Goal: Task Accomplishment & Management: Manage account settings

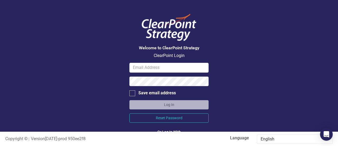
scroll to position [23, 0]
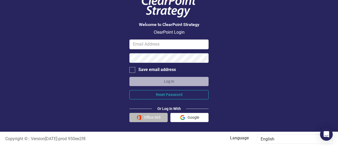
click at [139, 116] on img "button" at bounding box center [139, 117] width 5 height 5
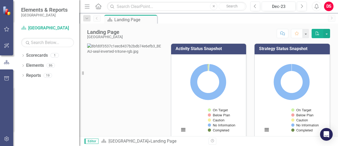
click at [328, 8] on div "DS" at bounding box center [329, 7] width 10 height 10
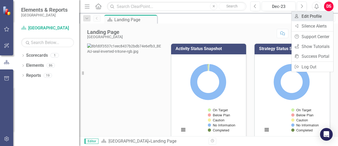
click at [323, 19] on link "User Edit Profile" at bounding box center [313, 16] width 42 height 10
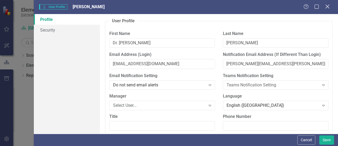
click at [327, 7] on icon "Close" at bounding box center [327, 6] width 7 height 5
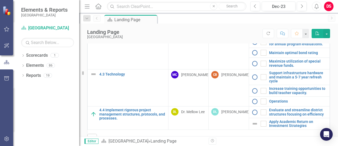
scroll to position [232, 0]
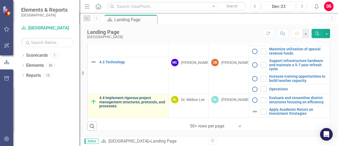
click at [122, 98] on link "4.4 Implement rigorous project management structures, protocols, and processes." at bounding box center [132, 102] width 66 height 12
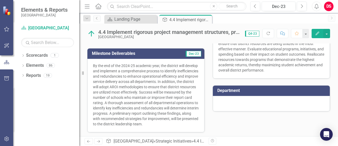
scroll to position [193, 0]
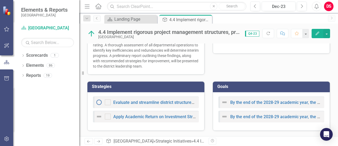
click at [218, 75] on div "Needs Assessment Dec-23 The district has identified opportunities to enhance op…" at bounding box center [208, 0] width 251 height 150
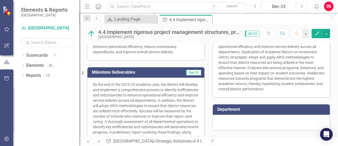
scroll to position [140, 0]
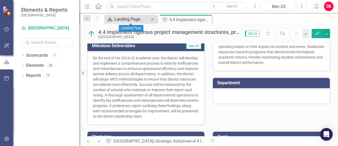
click at [130, 18] on div "Landing Page" at bounding box center [131, 19] width 35 height 7
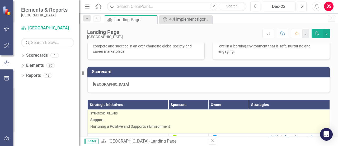
scroll to position [185, 0]
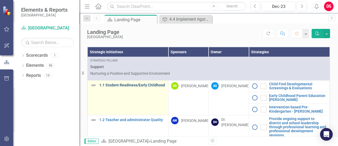
click at [129, 87] on link "1.1 Student Readiness/Early Childhood" at bounding box center [132, 85] width 66 height 4
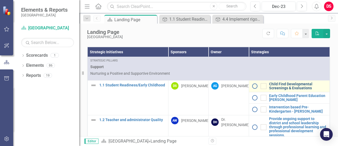
click at [289, 90] on link "Child Find Developmental Screenings & Evaluations" at bounding box center [298, 86] width 58 height 8
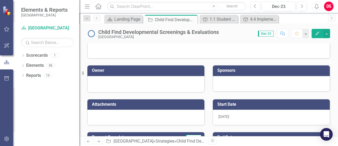
scroll to position [132, 0]
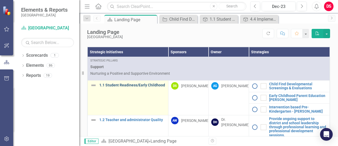
click at [135, 87] on link "1.1 Student Readiness/Early Childhood" at bounding box center [132, 85] width 66 height 4
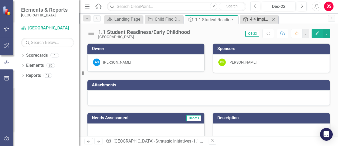
click at [263, 19] on div "4.4 Implement rigorous project management structures, protocols, and processes." at bounding box center [260, 19] width 20 height 7
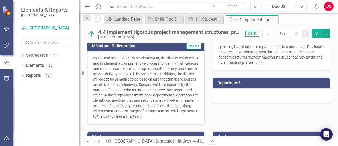
scroll to position [193, 0]
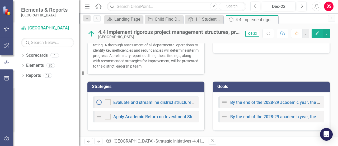
click at [98, 142] on icon "Next" at bounding box center [98, 140] width 4 height 3
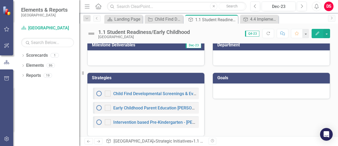
scroll to position [109, 0]
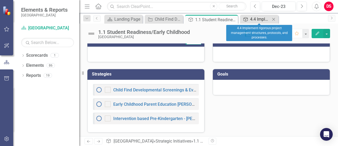
click at [255, 19] on div "4.4 Implement rigorous project management structures, protocols, and processes." at bounding box center [260, 19] width 20 height 7
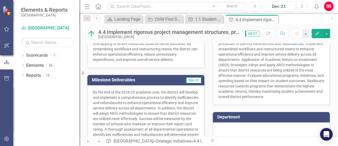
scroll to position [193, 0]
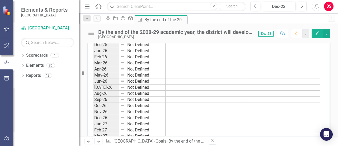
scroll to position [572, 0]
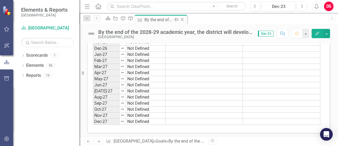
click at [185, 19] on icon "Close" at bounding box center [182, 19] width 5 height 4
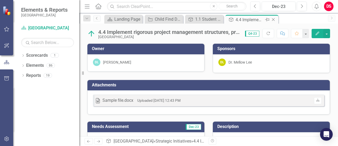
click at [275, 19] on icon "Close" at bounding box center [273, 19] width 5 height 4
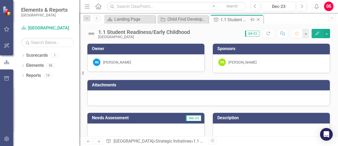
click at [258, 19] on icon "Close" at bounding box center [258, 19] width 5 height 4
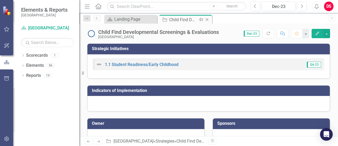
click at [208, 19] on icon "Close" at bounding box center [207, 19] width 5 height 4
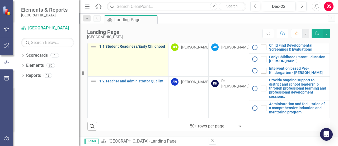
click at [127, 46] on link "1.1 Student Readiness/Early Childhood" at bounding box center [132, 46] width 66 height 4
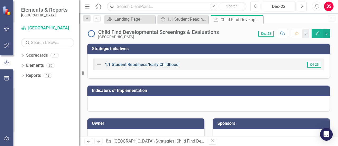
click at [151, 65] on link "1.1 Student Readiness/Early Childhood" at bounding box center [142, 64] width 74 height 5
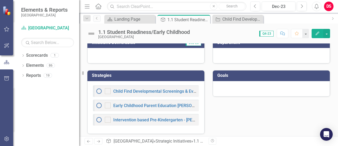
scroll to position [109, 0]
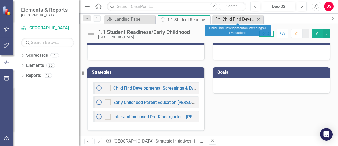
click at [231, 21] on div "Child Find Developmental Screenings & Evaluations" at bounding box center [239, 19] width 33 height 7
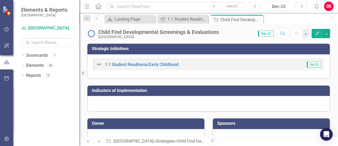
click at [317, 33] on icon "Edit" at bounding box center [317, 33] width 5 height 4
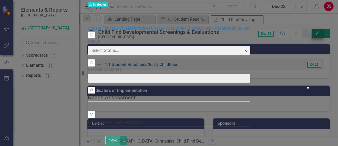
type input "0"
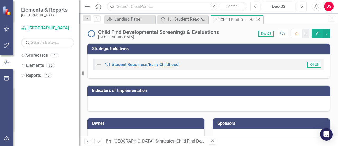
click at [259, 18] on icon "Close" at bounding box center [258, 19] width 5 height 4
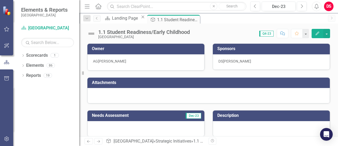
click at [319, 32] on icon "button" at bounding box center [318, 33] width 4 height 4
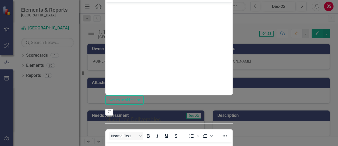
click at [187, 22] on body "Rich Text Area. Press ALT-0 for help." at bounding box center [169, 41] width 127 height 79
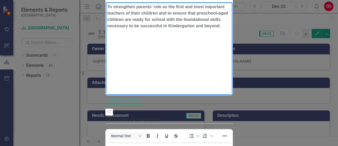
scroll to position [132, 0]
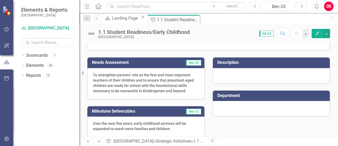
scroll to position [26, 0]
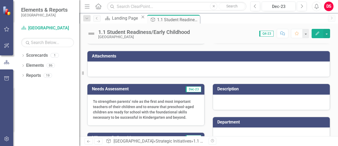
click at [316, 34] on icon "Edit" at bounding box center [317, 33] width 5 height 4
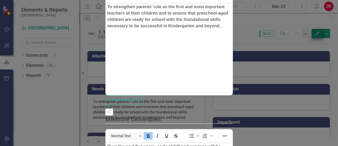
scroll to position [0, 0]
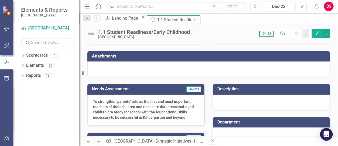
click at [256, 104] on div at bounding box center [271, 101] width 117 height 15
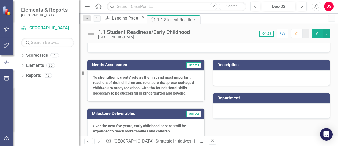
scroll to position [103, 0]
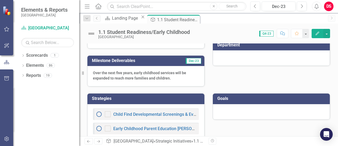
click at [235, 103] on td "Goals" at bounding box center [273, 99] width 110 height 9
click at [222, 99] on h3 "Goals" at bounding box center [273, 98] width 110 height 5
click at [135, 18] on div "Landing Page" at bounding box center [125, 18] width 27 height 7
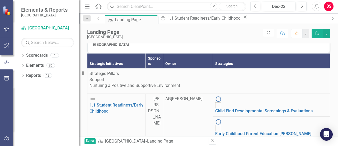
scroll to position [232, 0]
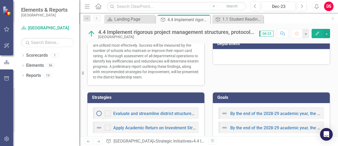
scroll to position [193, 0]
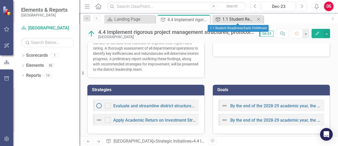
click at [233, 17] on div "1.1 Student Readiness/Early Childhood" at bounding box center [239, 19] width 33 height 7
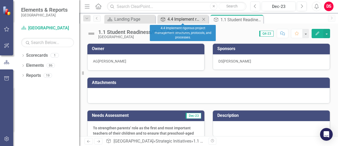
click at [186, 18] on div "4.4 Implement rigorous project management structures, protocols, and processes." at bounding box center [184, 19] width 33 height 7
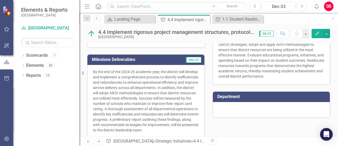
scroll to position [193, 0]
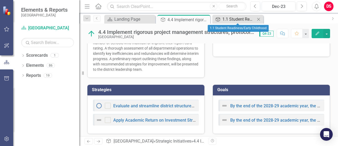
click at [231, 22] on div "1.1 Student Readiness/Early Childhood" at bounding box center [239, 19] width 33 height 7
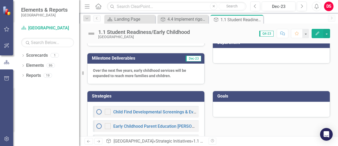
scroll to position [130, 0]
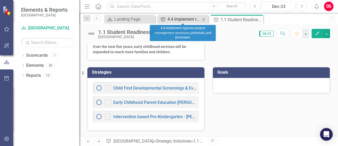
click at [187, 20] on div "4.4 Implement rigorous project management structures, protocols, and processes." at bounding box center [184, 19] width 33 height 7
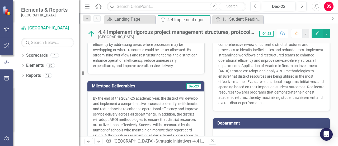
scroll to position [193, 0]
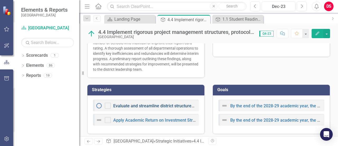
click at [164, 103] on link "Evaluate and streamline district structures focusing on efficiency" at bounding box center [174, 105] width 123 height 5
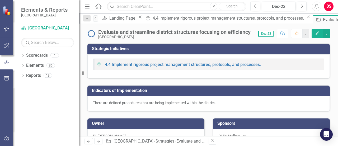
checkbox input "true"
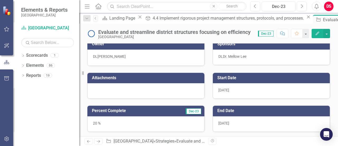
scroll to position [53, 0]
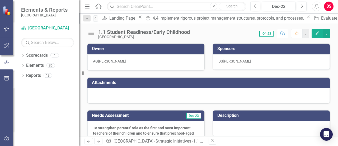
click at [317, 33] on icon "Edit" at bounding box center [317, 33] width 5 height 4
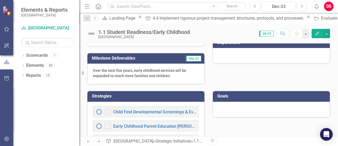
scroll to position [130, 0]
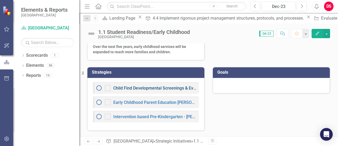
click at [181, 89] on link "Child Find Developmental Screenings & Evaluations" at bounding box center [162, 87] width 98 height 5
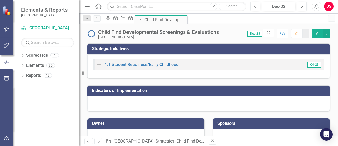
click at [319, 34] on icon "Edit" at bounding box center [317, 33] width 5 height 4
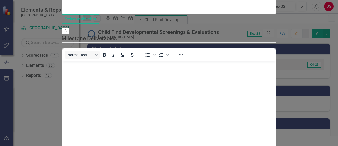
checkbox input "false"
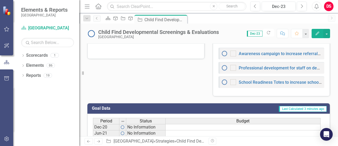
scroll to position [159, 0]
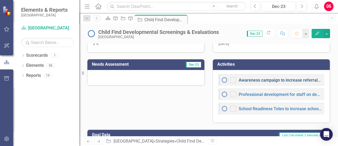
click at [257, 77] on link "Awareness campaign to increase referrals and number of children screened" at bounding box center [311, 79] width 145 height 5
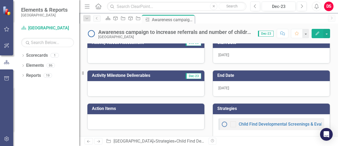
scroll to position [132, 0]
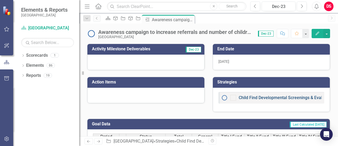
click at [259, 97] on link "Child Find Developmental Screenings & Evaluations" at bounding box center [288, 97] width 98 height 5
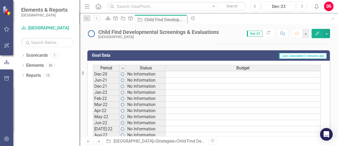
scroll to position [159, 0]
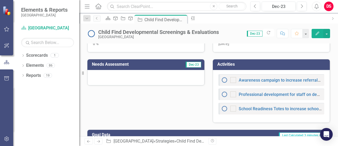
click at [223, 80] on img at bounding box center [225, 80] width 6 height 6
click at [223, 78] on img at bounding box center [225, 80] width 6 height 6
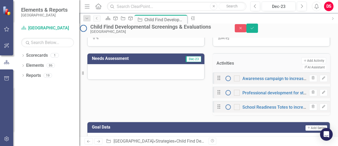
click at [223, 78] on div "Drag Awareness campaign to increase referrals and number of children screened" at bounding box center [261, 78] width 91 height 6
click at [247, 32] on button "Close" at bounding box center [241, 28] width 12 height 8
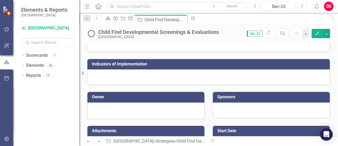
scroll to position [0, 0]
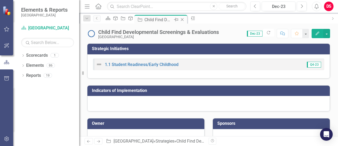
click at [185, 20] on icon "Close" at bounding box center [182, 19] width 5 height 4
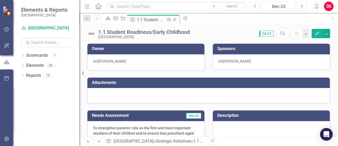
click at [182, 15] on div "Dropdown Search Scorecard Landing Page Close Strategic Initiatives 4.4 Implemen…" at bounding box center [208, 18] width 259 height 11
click at [165, 19] on div "1.1 Student Readiness/Early Childhood" at bounding box center [151, 19] width 28 height 7
click at [165, 18] on div "1.1 Student Readiness/Early Childhood" at bounding box center [151, 19] width 28 height 7
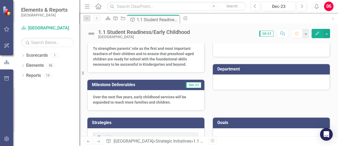
scroll to position [53, 0]
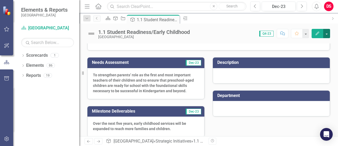
click at [328, 33] on button "button" at bounding box center [327, 33] width 7 height 9
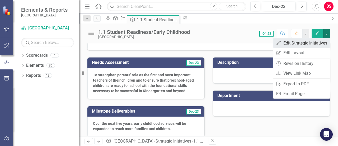
click at [318, 46] on link "Edit Edit Strategic Initiatives" at bounding box center [302, 43] width 57 height 10
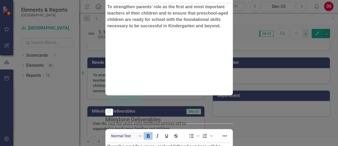
scroll to position [0, 0]
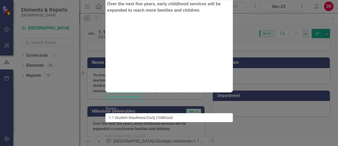
scroll to position [148, 0]
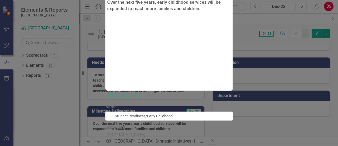
type input "Office of Early Childhood"
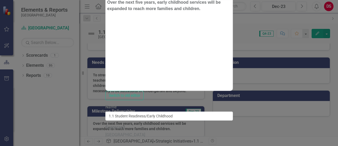
type input "Office of Early Childhood"
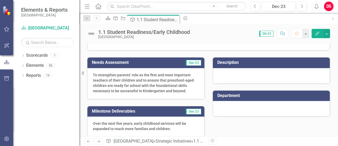
click at [317, 31] on button "Edit" at bounding box center [318, 33] width 12 height 9
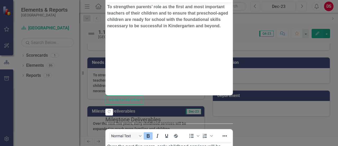
scroll to position [0, 0]
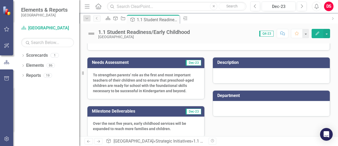
click at [247, 75] on div at bounding box center [271, 75] width 117 height 15
click at [314, 34] on button "Edit" at bounding box center [318, 33] width 12 height 9
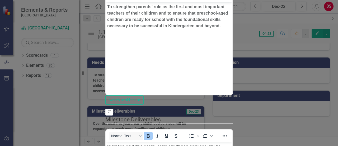
scroll to position [43, 0]
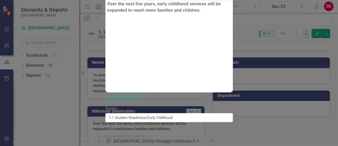
scroll to position [123, 0]
paste textarea "Early Childhood in the [GEOGRAPHIC_DATA] strives to provide a comprehensive, co…"
type textarea "Early Childhood in the [GEOGRAPHIC_DATA] strives to provide a comprehensive, co…"
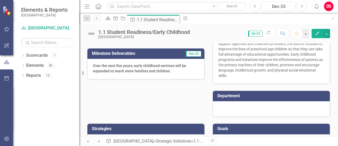
scroll to position [110, 0]
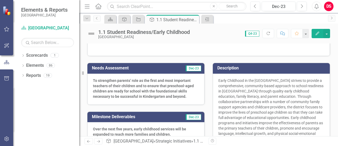
scroll to position [55, 0]
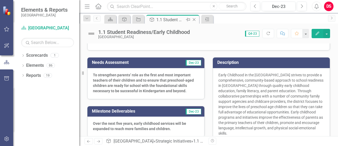
click at [162, 20] on div "1.1 Student Readiness/Early Childhood" at bounding box center [170, 19] width 28 height 7
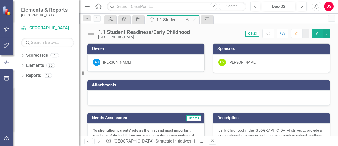
click at [197, 20] on icon "Close" at bounding box center [194, 19] width 5 height 4
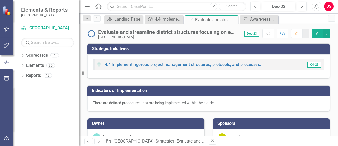
checkbox input "false"
checkbox input "true"
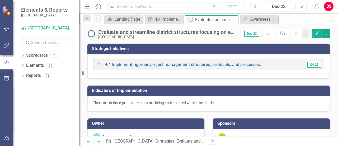
checkbox input "true"
click at [234, 19] on icon "Close" at bounding box center [233, 19] width 5 height 4
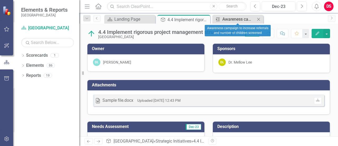
click at [230, 18] on div "Awareness campaign to increase referrals and number of children screened" at bounding box center [239, 19] width 33 height 7
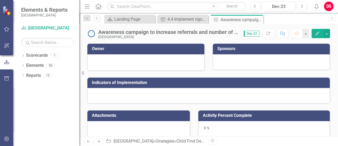
click at [0, 0] on icon "Close" at bounding box center [0, 0] width 0 height 0
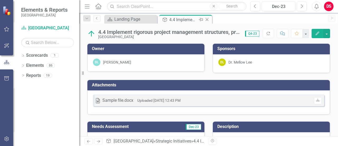
click at [207, 18] on icon "Close" at bounding box center [207, 19] width 5 height 4
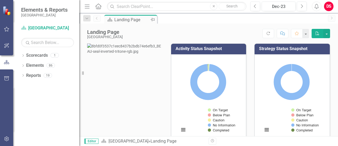
click at [127, 20] on div "Landing Page" at bounding box center [131, 19] width 35 height 7
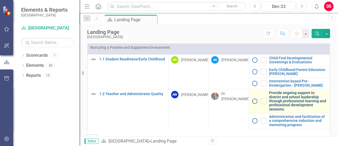
scroll to position [213, 0]
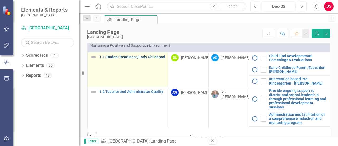
click at [104, 59] on link "1.1 Student Readiness/Early Childhood" at bounding box center [132, 57] width 66 height 4
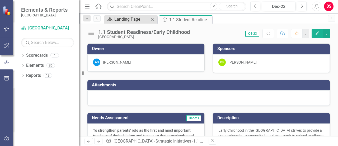
click at [131, 21] on div "Landing Page" at bounding box center [131, 19] width 35 height 7
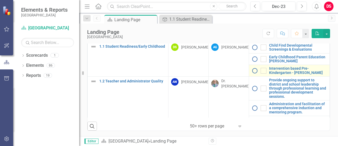
scroll to position [229, 0]
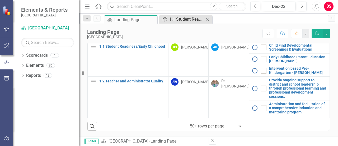
click at [187, 19] on div "1.1 Student Readiness/Early Childhood" at bounding box center [186, 19] width 35 height 7
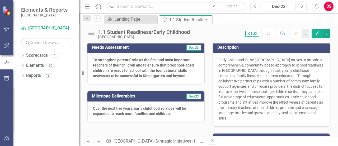
scroll to position [71, 0]
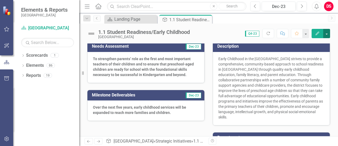
click at [326, 34] on button "button" at bounding box center [327, 33] width 7 height 9
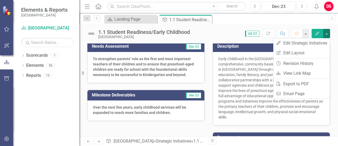
click at [304, 20] on div "Scorecard Landing Page Close Strategic Initiatives 1.1 Student Readiness/Early …" at bounding box center [214, 19] width 222 height 8
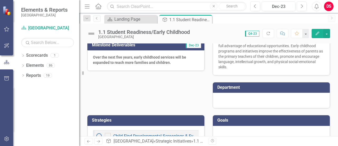
scroll to position [152, 0]
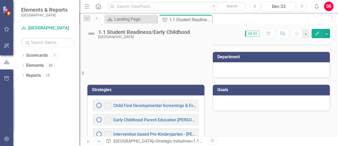
click at [316, 34] on icon "button" at bounding box center [318, 33] width 4 height 4
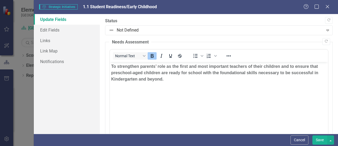
scroll to position [106, 0]
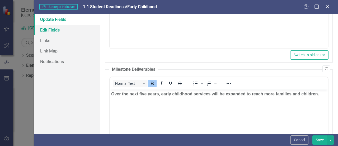
click at [48, 31] on link "Edit Fields" at bounding box center [67, 30] width 66 height 11
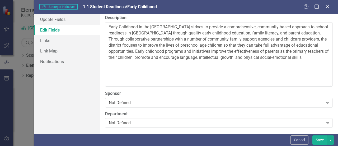
scroll to position [148, 0]
click at [187, 119] on div "Not Defined" at bounding box center [216, 122] width 215 height 6
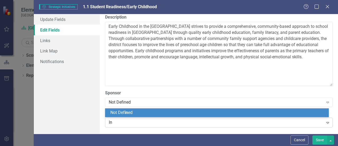
type input "I"
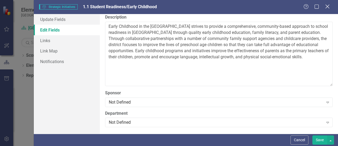
click at [328, 6] on icon "Close" at bounding box center [327, 6] width 7 height 5
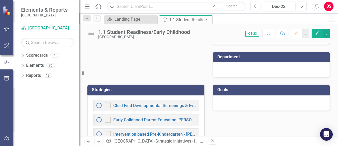
click at [261, 91] on td "Goals" at bounding box center [273, 90] width 110 height 9
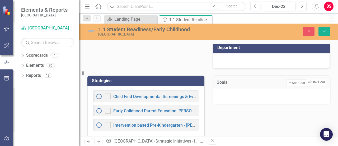
scroll to position [164, 0]
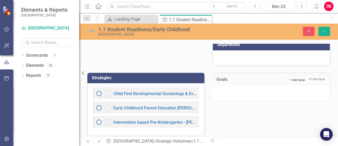
click at [287, 78] on button "Add Add Goal" at bounding box center [297, 79] width 20 height 7
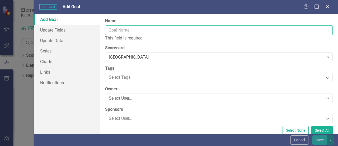
click at [154, 27] on input "Name" at bounding box center [219, 30] width 228 height 10
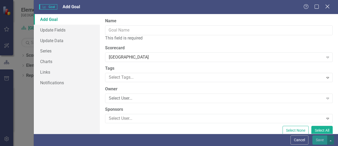
click at [326, 7] on icon "Close" at bounding box center [327, 6] width 7 height 5
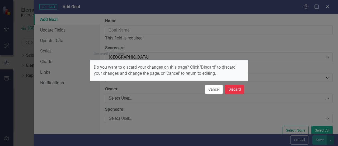
click at [233, 90] on button "Discard" at bounding box center [234, 89] width 19 height 9
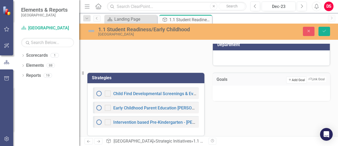
click at [289, 78] on icon "button" at bounding box center [290, 79] width 2 height 2
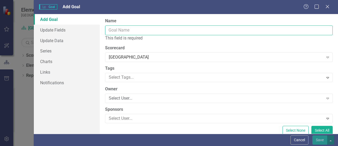
click at [174, 33] on input "Name" at bounding box center [219, 30] width 228 height 10
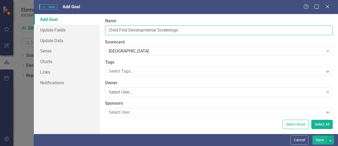
type input "Child Find Developmental Screenings"
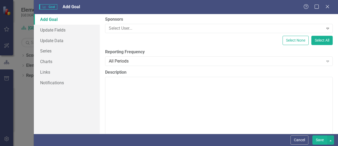
scroll to position [97, 0]
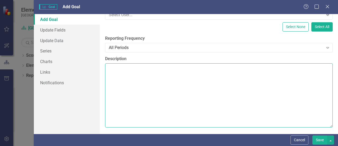
click at [136, 93] on textarea "Description" at bounding box center [219, 95] width 228 height 64
type textarea "F"
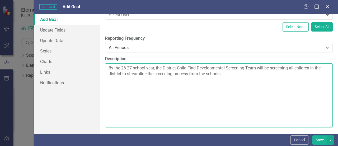
drag, startPoint x: 265, startPoint y: 78, endPoint x: 265, endPoint y: 69, distance: 8.7
click at [265, 69] on textarea "By the 26-27 school year, the District Child Find Developmental Screening Team …" at bounding box center [219, 95] width 228 height 64
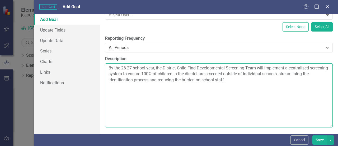
drag, startPoint x: 163, startPoint y: 74, endPoint x: 174, endPoint y: 74, distance: 10.8
click at [174, 74] on textarea "By the 26-27 school year, the District Child Find Developmental Screening Team …" at bounding box center [219, 95] width 228 height 64
click at [151, 95] on textarea "By the 26-27 school year, the District Child Find Developmental Screening Team …" at bounding box center [219, 95] width 228 height 64
drag, startPoint x: 246, startPoint y: 73, endPoint x: 283, endPoint y: 72, distance: 36.8
click at [283, 72] on textarea "By the 26-27 school year, the District Child Find Developmental Screening Team …" at bounding box center [219, 95] width 228 height 64
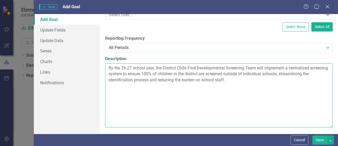
click at [245, 74] on textarea "By the 26-27 school year, the District Child Find Developmental Screening Team …" at bounding box center [219, 95] width 228 height 64
click at [219, 71] on textarea "By the 26-27 school year, the District Child Find Developmental Screening Team …" at bounding box center [219, 95] width 228 height 64
click at [292, 72] on textarea "By the 26-27 school year, the District Child Find Developmental Screening Team …" at bounding box center [219, 95] width 228 height 64
drag, startPoint x: 112, startPoint y: 79, endPoint x: 119, endPoint y: 78, distance: 7.2
click at [119, 78] on textarea "By the 26-27 school year, the District Child Find Developmental Screening Team …" at bounding box center [219, 95] width 228 height 64
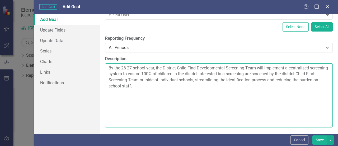
drag, startPoint x: 213, startPoint y: 80, endPoint x: 158, endPoint y: 79, distance: 54.7
click at [158, 79] on textarea "By the 26-27 school year, the District Child Find Developmental Screening Team …" at bounding box center [219, 95] width 228 height 64
click at [232, 80] on textarea "By the 26-27 school year, the District Child Find Developmental Screening Team …" at bounding box center [219, 95] width 228 height 64
click at [234, 80] on textarea "By the 26-27 school year, the District Child Find Developmental Screening Team …" at bounding box center [219, 95] width 228 height 64
drag, startPoint x: 233, startPoint y: 79, endPoint x: 310, endPoint y: 82, distance: 77.0
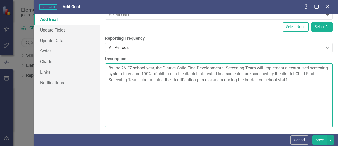
click at [310, 82] on textarea "By the 26-27 school year, the District Child Find Developmental Screening Team …" at bounding box center [219, 95] width 228 height 64
drag, startPoint x: 314, startPoint y: 85, endPoint x: 318, endPoint y: 93, distance: 9.2
click at [314, 85] on textarea "By the 26-27 school year, the District Child Find Developmental Screening Team …" at bounding box center [219, 95] width 228 height 64
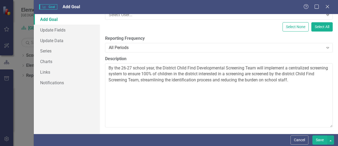
click at [314, 11] on div "Goal Goal Add Goal Help Maximize Close" at bounding box center [186, 7] width 305 height 14
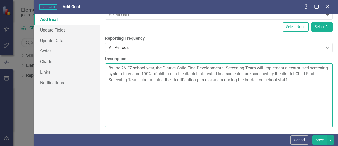
drag, startPoint x: 124, startPoint y: 67, endPoint x: 201, endPoint y: 66, distance: 77.5
click at [125, 67] on textarea "By the 26-27 school year, the District Child Find Developmental Screening Team …" at bounding box center [219, 95] width 228 height 64
click at [135, 68] on textarea "By the 2026-27 school year, the District Child Find Developmental Screening Tea…" at bounding box center [219, 95] width 228 height 64
click at [313, 79] on textarea "By the 2026-2027 school year, the District Child Find Developmental Screening T…" at bounding box center [219, 95] width 228 height 64
click at [266, 74] on textarea "By the 2026-2027 school year, the District Child Find Developmental Screening T…" at bounding box center [219, 95] width 228 height 64
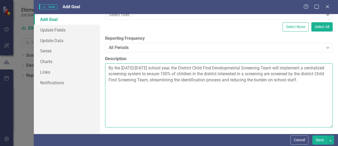
click at [232, 79] on textarea "By the 2026-2027 school year, the District Child Find Developmental Screening T…" at bounding box center [219, 95] width 228 height 64
click at [218, 79] on textarea "By the 2026-2027 school year, the District Child Find Developmental Screening T…" at bounding box center [219, 95] width 228 height 64
drag, startPoint x: 274, startPoint y: 79, endPoint x: 282, endPoint y: 79, distance: 8.2
click at [282, 79] on textarea "By the 2026-2027 school year, the District Child Find Developmental Screening T…" at bounding box center [219, 95] width 228 height 64
click at [302, 78] on textarea "By the 2026-2027 school year, the District Child Find Developmental Screening T…" at bounding box center [219, 95] width 228 height 64
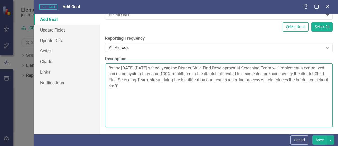
click at [148, 86] on textarea "By the 2026-2027 school year, the District Child Find Developmental Screening T…" at bounding box center [219, 95] width 228 height 64
drag, startPoint x: 273, startPoint y: 80, endPoint x: 301, endPoint y: 80, distance: 27.8
click at [301, 80] on textarea "By the 2026-2027 school year, the District Child Find Developmental Screening T…" at bounding box center [219, 95] width 228 height 64
click at [213, 87] on textarea "By the 2026-2027 school year, the District Child Find Developmental Screening T…" at bounding box center [219, 95] width 228 height 64
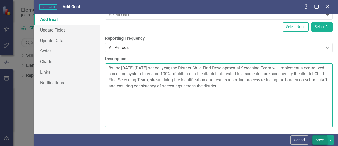
type textarea "By the 2026-2027 school year, the District Child Find Developmental Screening T…"
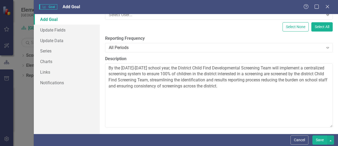
click at [321, 138] on button "Save" at bounding box center [320, 139] width 15 height 9
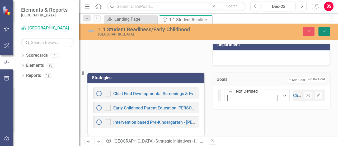
click at [325, 32] on icon "Save" at bounding box center [324, 31] width 5 height 4
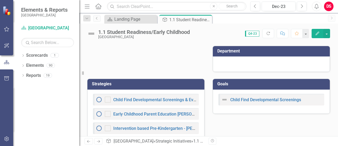
scroll to position [167, 0]
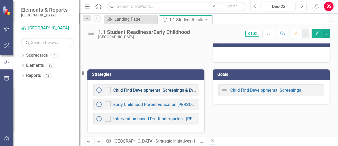
click at [165, 89] on link "Child Find Developmental Screenings & Evaluations" at bounding box center [162, 89] width 98 height 5
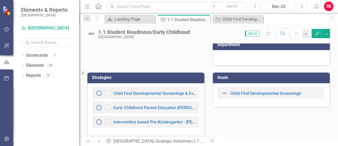
scroll to position [164, 0]
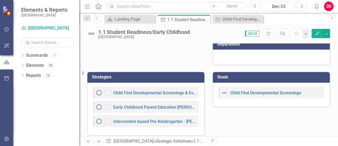
click at [291, 102] on div "Child Find Developmental Screenings" at bounding box center [271, 94] width 117 height 24
click at [319, 101] on div "Child Find Developmental Screenings" at bounding box center [271, 94] width 117 height 24
click at [307, 77] on h3 "Goals" at bounding box center [273, 77] width 110 height 5
click at [225, 83] on div "Child Find Developmental Screenings" at bounding box center [271, 94] width 117 height 24
click at [213, 101] on div "Child Find Developmental Screenings" at bounding box center [271, 94] width 117 height 24
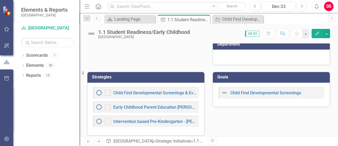
click at [220, 83] on div "Child Find Developmental Screenings" at bounding box center [271, 94] width 117 height 24
click at [223, 91] on img at bounding box center [225, 92] width 6 height 6
click at [320, 33] on button "Edit" at bounding box center [318, 33] width 12 height 9
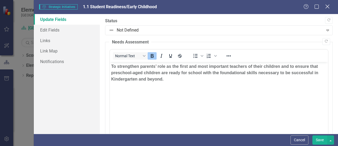
scroll to position [0, 0]
click at [329, 6] on icon at bounding box center [328, 6] width 4 height 4
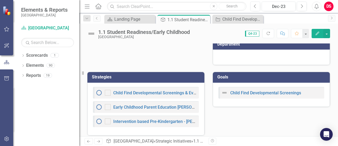
click at [277, 100] on div "Child Find Developmental Screenings" at bounding box center [271, 94] width 117 height 24
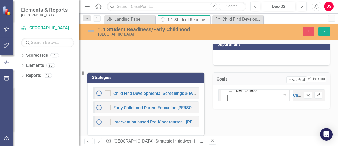
click at [317, 94] on icon "Edit" at bounding box center [319, 94] width 4 height 3
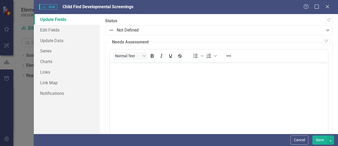
scroll to position [175, 0]
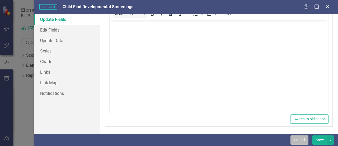
click at [298, 137] on button "Cancel" at bounding box center [300, 139] width 18 height 9
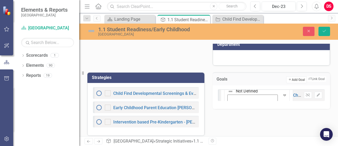
click at [291, 77] on button "Add Add Goal" at bounding box center [297, 79] width 20 height 7
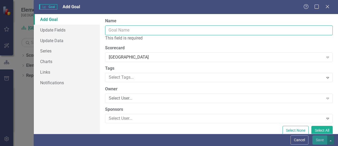
click at [145, 30] on input "Name" at bounding box center [219, 30] width 228 height 10
type input "E"
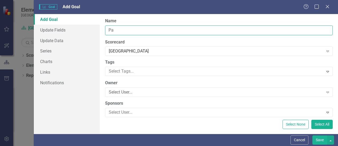
type input "P"
type input "Early Childhood Parent Education"
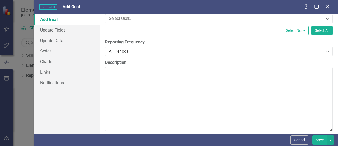
scroll to position [98, 0]
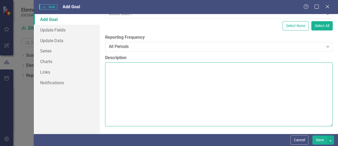
click at [158, 84] on textarea "Description" at bounding box center [219, 94] width 228 height 64
paste textarea "The deliverable goal of these programs are to promote positive parenting practi…"
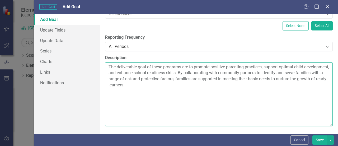
drag, startPoint x: 108, startPoint y: 66, endPoint x: 211, endPoint y: 66, distance: 102.6
click at [211, 66] on textarea "The deliverable goal of these programs are to promote positive parenting practi…" at bounding box center [219, 94] width 228 height 64
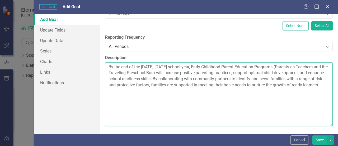
drag, startPoint x: 156, startPoint y: 80, endPoint x: 205, endPoint y: 67, distance: 50.5
click at [156, 79] on textarea "By the end of the 2026-2027 school year, Early Childhood Parent Education Progr…" at bounding box center [219, 94] width 228 height 64
click at [153, 84] on textarea "By the end of the 2026-2027 school year, Early Childhood Parent Education Progr…" at bounding box center [219, 94] width 228 height 64
click at [151, 85] on textarea "By the end of the 2026-2027 school year, Early Childhood Parent Education Progr…" at bounding box center [219, 94] width 228 height 64
drag, startPoint x: 266, startPoint y: 85, endPoint x: 294, endPoint y: 83, distance: 28.6
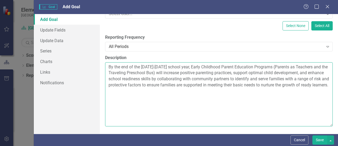
click at [268, 85] on textarea "By the end of the 2026-2027 school year, Early Childhood Parent Education Progr…" at bounding box center [219, 94] width 228 height 64
drag, startPoint x: 153, startPoint y: 72, endPoint x: 156, endPoint y: 71, distance: 3.0
click at [153, 72] on textarea "By the end of the 2026-2027 school year, Early Childhood Parent Education Progr…" at bounding box center [219, 94] width 228 height 64
drag, startPoint x: 157, startPoint y: 74, endPoint x: 162, endPoint y: 94, distance: 20.1
click at [162, 94] on textarea "By the end of the 2026-2027 school year, Early Childhood Parent Education Progr…" at bounding box center [219, 94] width 228 height 64
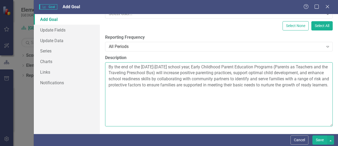
type textarea "By the end of the 2026-2027 school year, Early Childhood Parent Education Progr…"
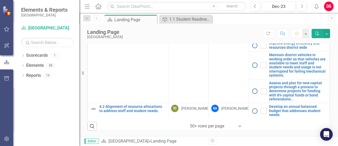
scroll to position [785, 0]
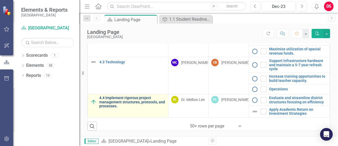
click at [131, 101] on link "4.4 Implement rigorous project management structures, protocols, and processes." at bounding box center [132, 102] width 66 height 12
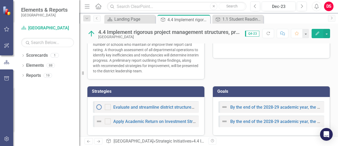
scroll to position [193, 0]
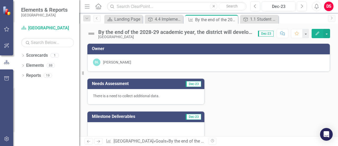
click at [246, 34] on div "By the end of the 2028-29 academic year, the district will develop and implemen…" at bounding box center [175, 32] width 155 height 6
